Goal: Information Seeking & Learning: Find specific fact

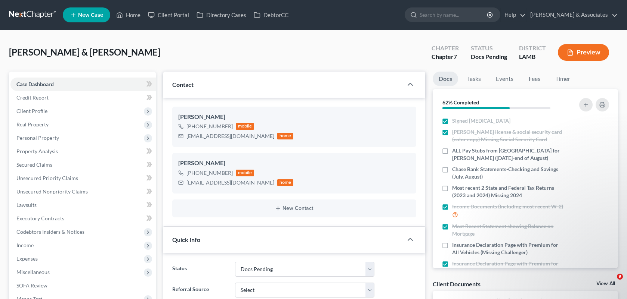
select select "6"
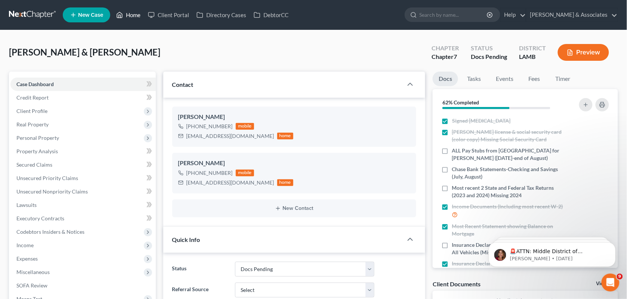
click at [139, 21] on link "Home" at bounding box center [128, 14] width 32 height 13
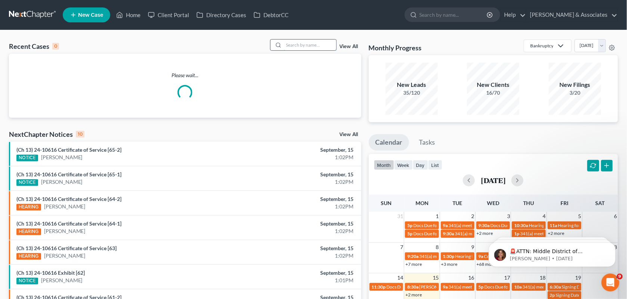
click at [301, 40] on input "search" at bounding box center [310, 45] width 52 height 11
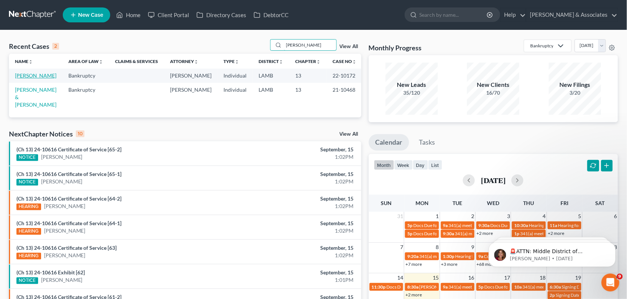
type input "[PERSON_NAME]"
click at [28, 75] on link "[PERSON_NAME]" at bounding box center [35, 75] width 41 height 6
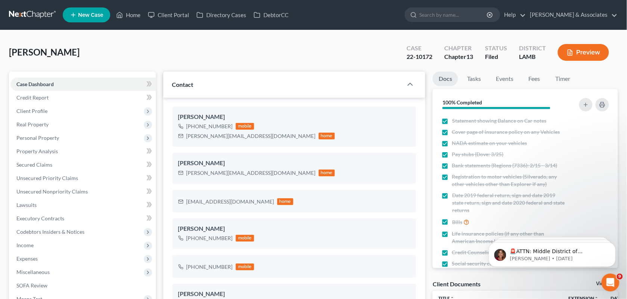
scroll to position [2036, 0]
click at [285, 51] on div "[PERSON_NAME] Upgraded Case 22-10172 Chapter Chapter 13 Status Filed District […" at bounding box center [313, 55] width 609 height 32
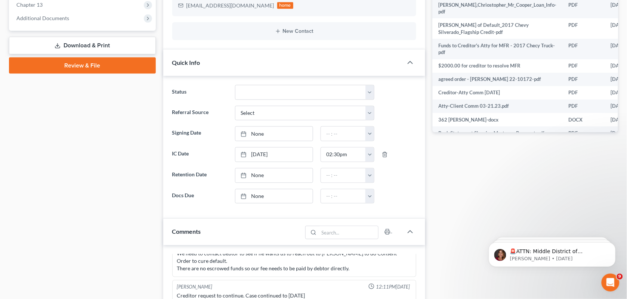
scroll to position [245, 0]
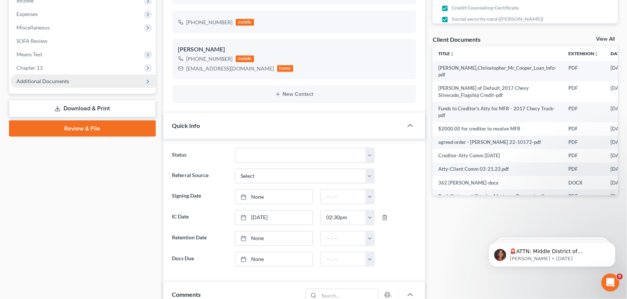
click at [80, 78] on span "Additional Documents" at bounding box center [82, 81] width 145 height 13
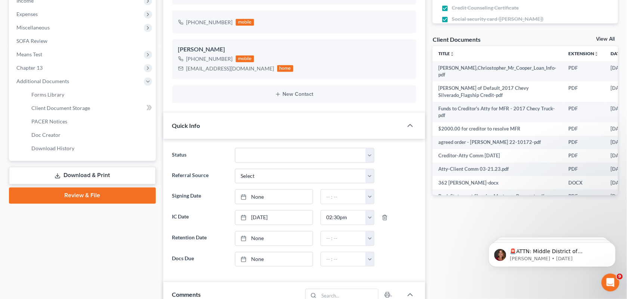
click at [53, 120] on span "PACER Notices" at bounding box center [49, 121] width 36 height 6
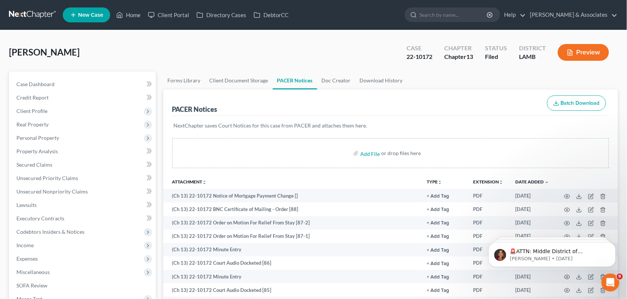
scroll to position [80, 0]
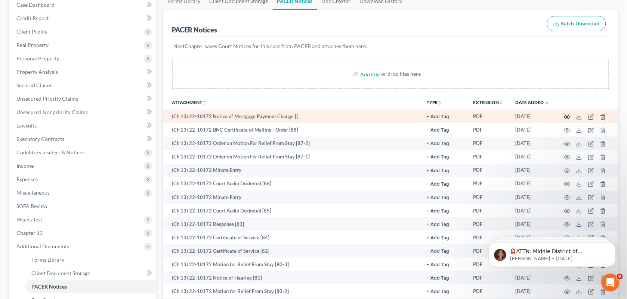
click at [566, 117] on icon "button" at bounding box center [567, 117] width 6 height 6
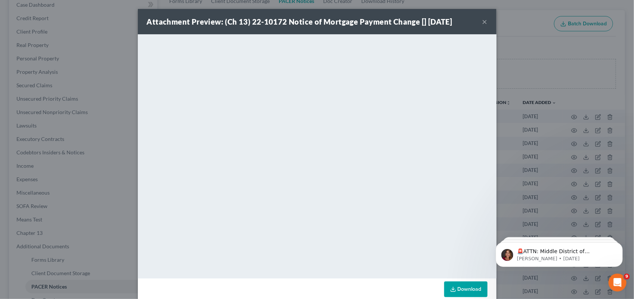
click at [482, 19] on button "×" at bounding box center [484, 21] width 5 height 9
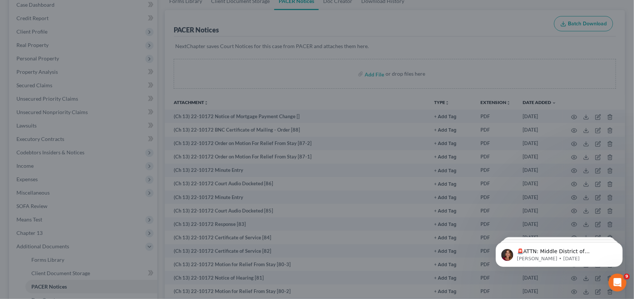
click at [482, 21] on div at bounding box center [317, 149] width 634 height 299
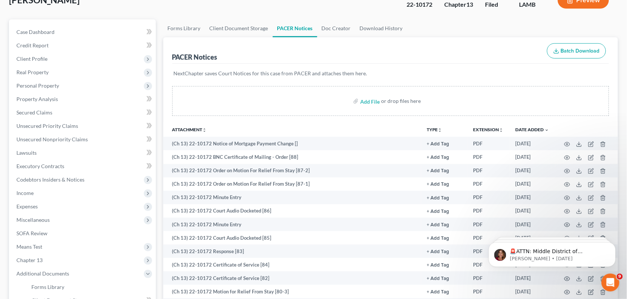
scroll to position [0, 0]
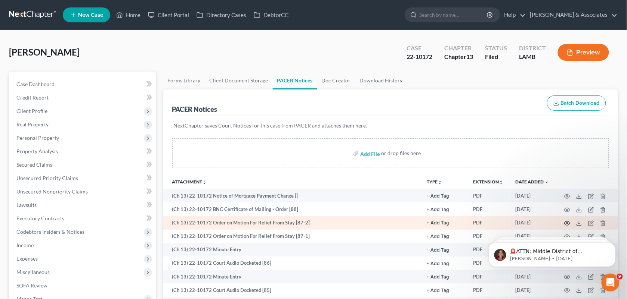
click at [567, 221] on icon "button" at bounding box center [567, 224] width 6 height 6
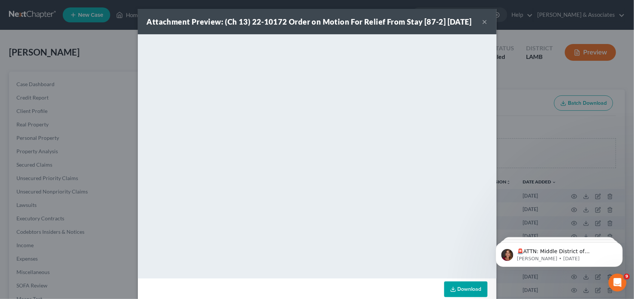
click at [482, 26] on button "×" at bounding box center [484, 21] width 5 height 9
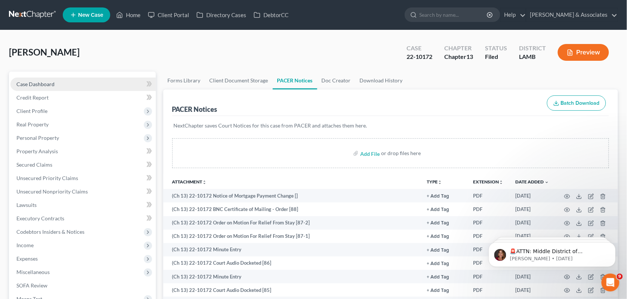
click at [61, 81] on link "Case Dashboard" at bounding box center [82, 84] width 145 height 13
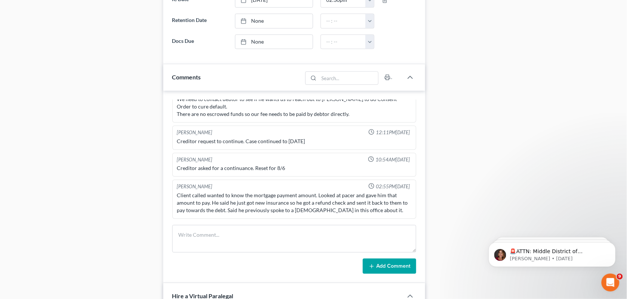
scroll to position [538, 0]
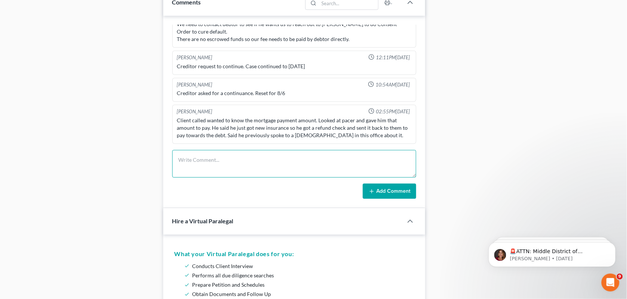
click at [282, 165] on textarea at bounding box center [294, 164] width 244 height 28
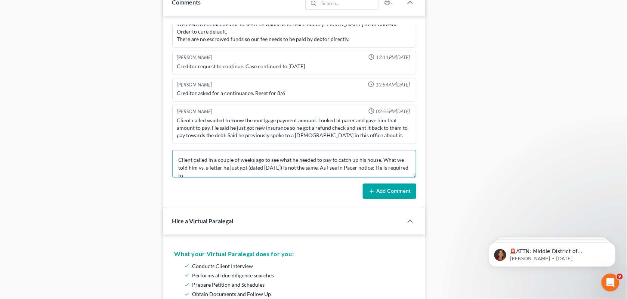
scroll to position [1, 0]
click at [282, 165] on textarea "Client called in a couple of weeks ago to see what he needed to pay to catch up…" at bounding box center [294, 164] width 244 height 28
type textarea "Client called in a couple of weeks ago to see what he needed to pay to catch up…"
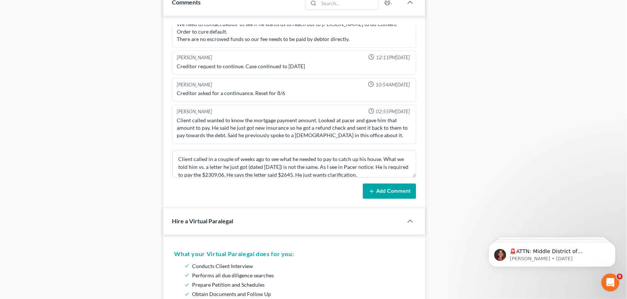
click at [384, 195] on button "Add Comment" at bounding box center [389, 192] width 53 height 16
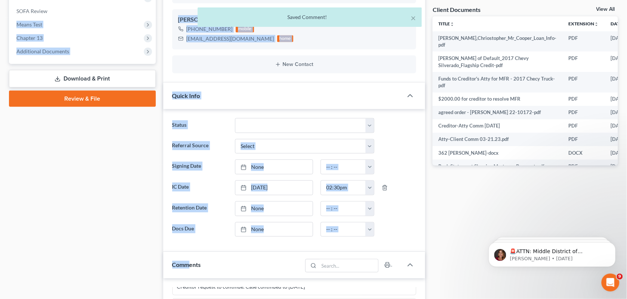
scroll to position [0, 0]
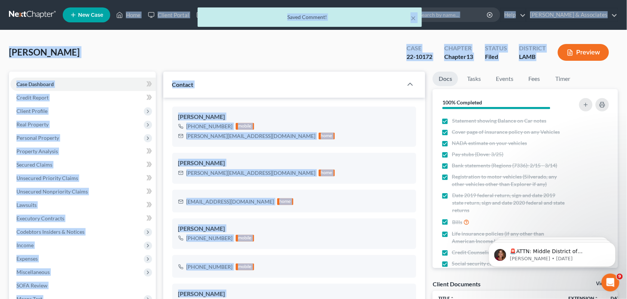
drag, startPoint x: 187, startPoint y: 1, endPoint x: 133, endPoint y: -32, distance: 64.0
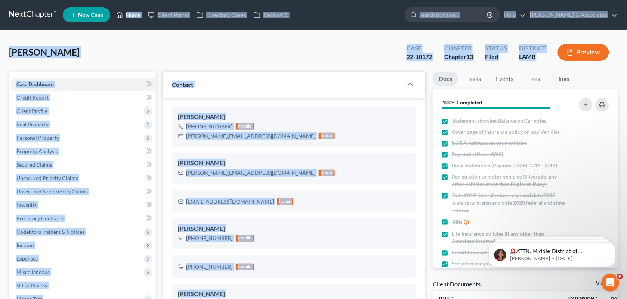
click at [131, 17] on link "Home" at bounding box center [128, 14] width 32 height 13
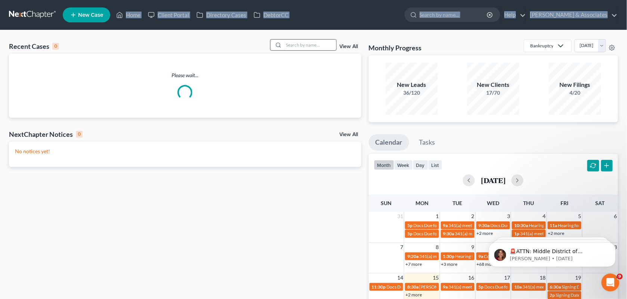
click at [292, 42] on input "search" at bounding box center [310, 45] width 52 height 11
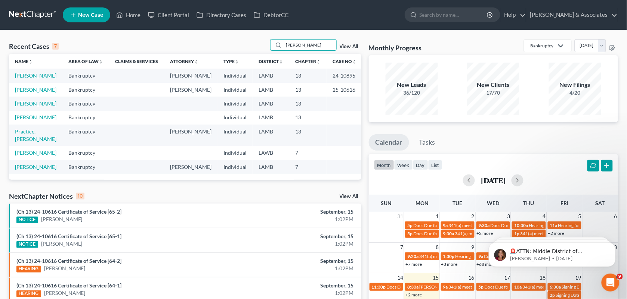
drag, startPoint x: 292, startPoint y: 42, endPoint x: 25, endPoint y: 92, distance: 271.5
click at [25, 92] on div "Recent Cases 7 [PERSON_NAME] View All Name unfold_more expand_more expand_less …" at bounding box center [185, 109] width 352 height 141
type input "[PERSON_NAME]"
click at [31, 93] on link "[PERSON_NAME]" at bounding box center [35, 90] width 41 height 6
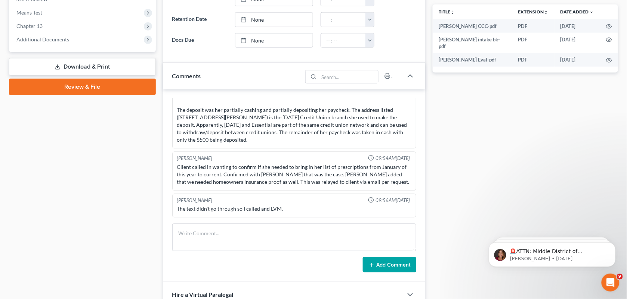
scroll to position [307, 0]
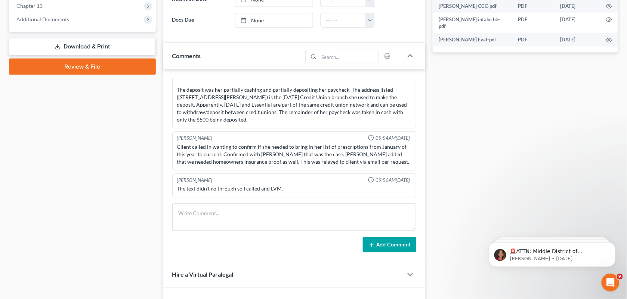
click at [458, 145] on div "Docs Tasks Events Fees Timer 100% Completed Nothing here yet! Signed [MEDICAL_D…" at bounding box center [525, 150] width 193 height 770
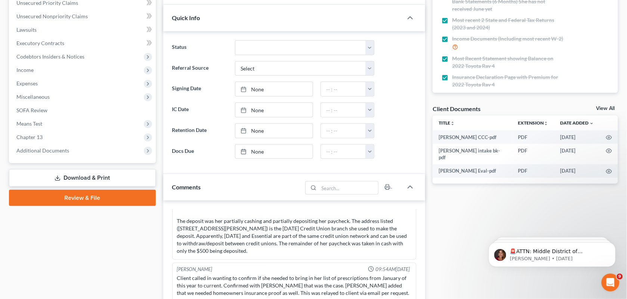
scroll to position [0, 0]
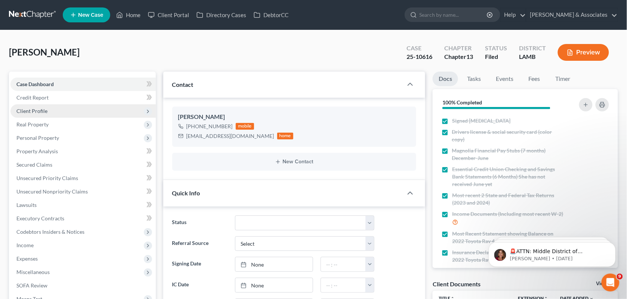
click at [50, 111] on span "Client Profile" at bounding box center [82, 111] width 145 height 13
click at [87, 146] on link "Property Analysis" at bounding box center [82, 151] width 145 height 13
click at [68, 111] on span "Client Profile" at bounding box center [82, 111] width 145 height 13
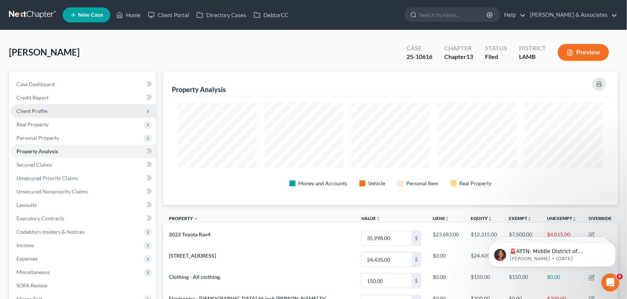
scroll to position [133, 455]
click at [56, 115] on span "Client Profile" at bounding box center [82, 111] width 145 height 13
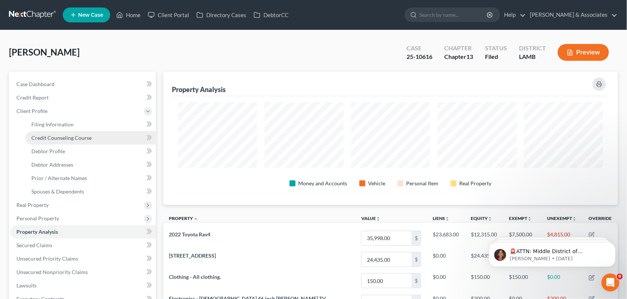
click at [56, 135] on span "Credit Counseling Course" at bounding box center [61, 138] width 60 height 6
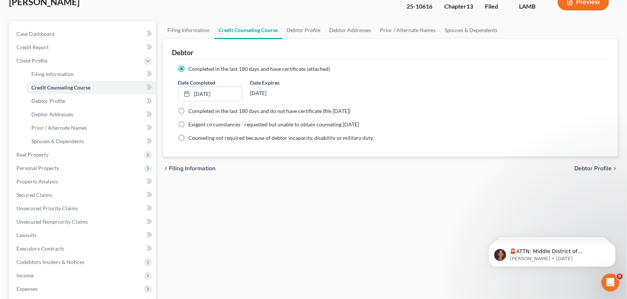
scroll to position [34, 0]
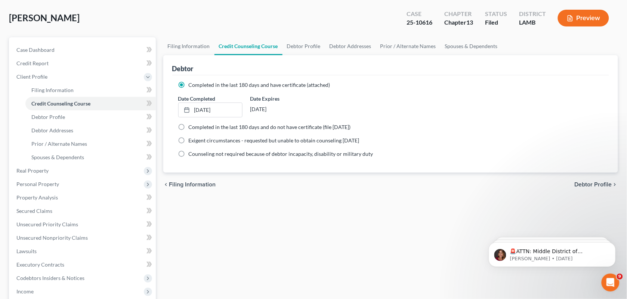
click at [370, 232] on div "Filing Information Credit Counseling Course Debtor Profile Debtor Addresses Pri…" at bounding box center [390, 232] width 462 height 391
click at [60, 47] on link "Case Dashboard" at bounding box center [82, 49] width 145 height 13
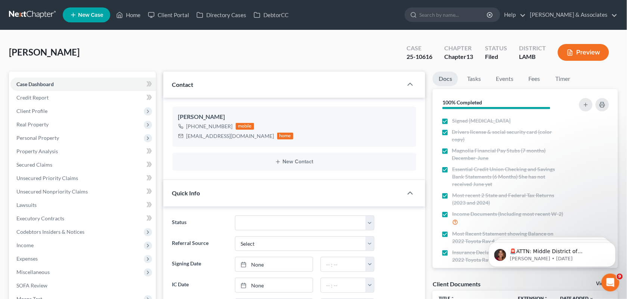
click at [366, 52] on div "[PERSON_NAME] Upgraded Case 25-10616 Chapter Chapter 13 Status Filed District […" at bounding box center [313, 55] width 609 height 32
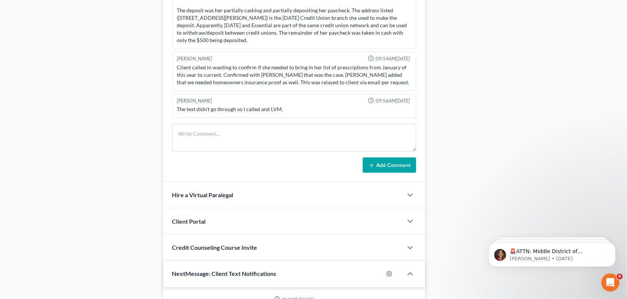
scroll to position [468, 0]
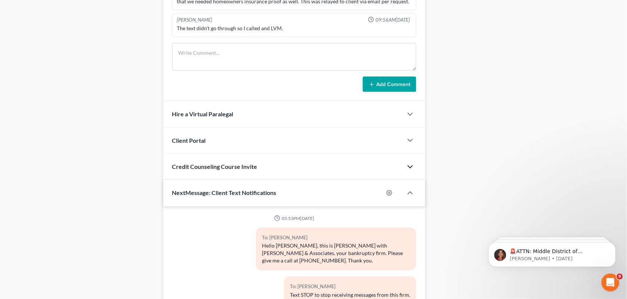
click at [405, 169] on icon "button" at bounding box center [409, 166] width 9 height 9
click at [410, 167] on icon "button" at bounding box center [409, 166] width 9 height 9
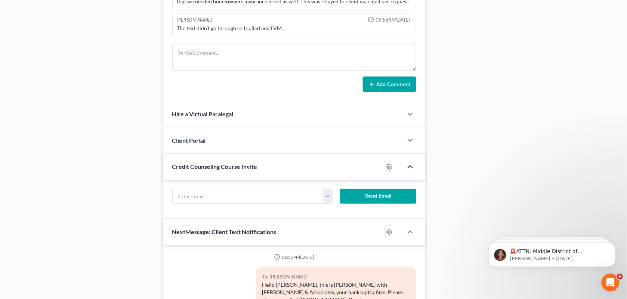
click at [410, 167] on icon "button" at bounding box center [409, 166] width 9 height 9
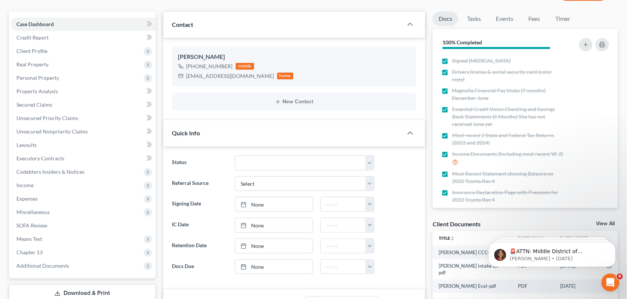
scroll to position [0, 0]
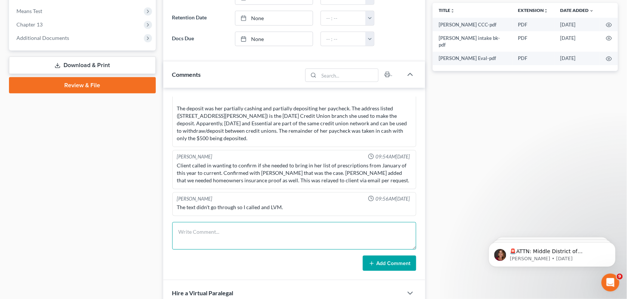
click at [251, 244] on textarea at bounding box center [294, 237] width 244 height 28
type textarea "Rce"
click at [251, 244] on textarea "Rce" at bounding box center [294, 237] width 244 height 28
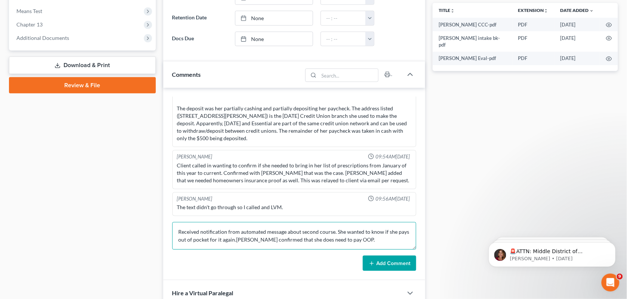
type textarea "Received notification from automated message about second course. She wanted to…"
click at [374, 262] on icon at bounding box center [372, 264] width 6 height 6
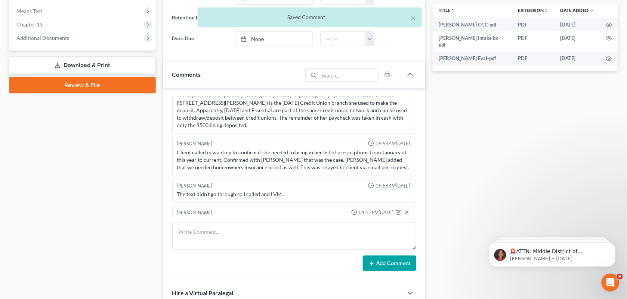
scroll to position [1383, 0]
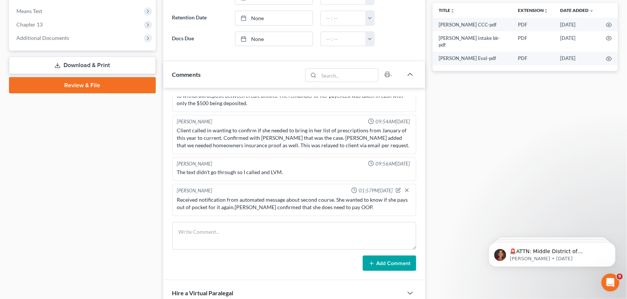
drag, startPoint x: 515, startPoint y: 98, endPoint x: 633, endPoint y: 29, distance: 136.7
click at [515, 98] on div "Docs Tasks Events Fees Timer 100% Completed Nothing here yet! Signed [MEDICAL_D…" at bounding box center [525, 168] width 193 height 770
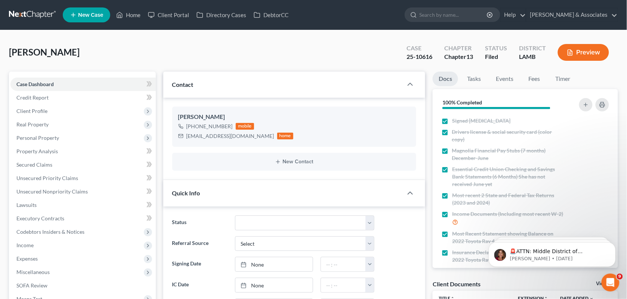
click at [124, 7] on ul "New Case Home Client Portal Directory Cases DebtorCC - No Result - See all resu…" at bounding box center [340, 14] width 555 height 19
click at [124, 10] on link "Home" at bounding box center [128, 14] width 32 height 13
click at [128, 18] on link "Home" at bounding box center [128, 14] width 32 height 13
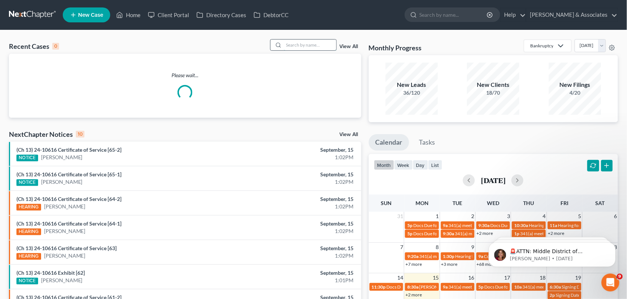
click at [294, 47] on input "search" at bounding box center [310, 45] width 52 height 11
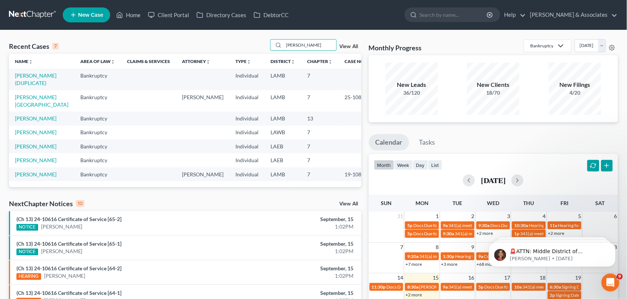
type input "[PERSON_NAME]"
drag, startPoint x: 398, startPoint y: 24, endPoint x: 50, endPoint y: 73, distance: 352.1
click at [398, 24] on ul "New Case Home Client Portal Directory Cases DebtorCC - No Result - See all resu…" at bounding box center [340, 14] width 555 height 19
drag, startPoint x: 21, startPoint y: 100, endPoint x: 34, endPoint y: 81, distance: 23.4
click at [21, 100] on td "[PERSON_NAME][GEOGRAPHIC_DATA]" at bounding box center [41, 100] width 65 height 21
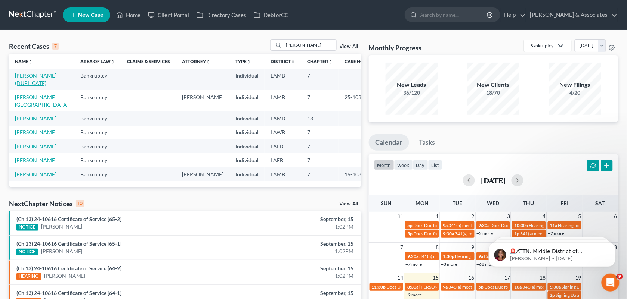
click at [34, 81] on link "[PERSON_NAME] (DUPLICATE)" at bounding box center [35, 79] width 41 height 14
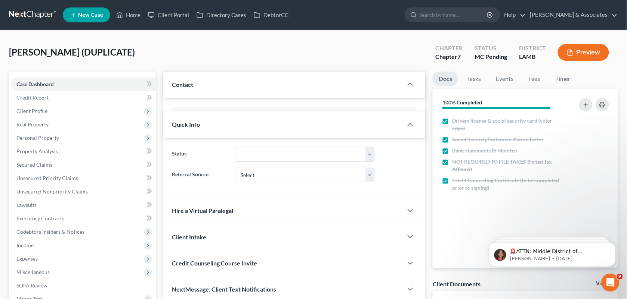
click at [357, 68] on div "[PERSON_NAME] (DUPLICATE) Upgraded Chapter Chapter 7 Status MC Pending District…" at bounding box center [313, 55] width 609 height 32
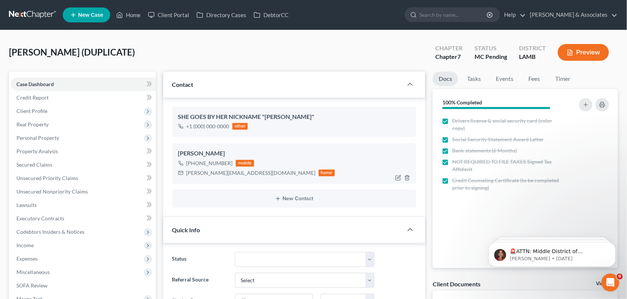
click at [198, 165] on div "[PHONE_NUMBER] mobile" at bounding box center [256, 164] width 157 height 10
click at [236, 159] on div "[PHONE_NUMBER] mobile" at bounding box center [256, 164] width 157 height 10
click at [367, 47] on div "[PERSON_NAME] (DUPLICATE) Upgraded Chapter Chapter 7 Status MC Pending District…" at bounding box center [313, 55] width 609 height 32
